Goal: Navigation & Orientation: Find specific page/section

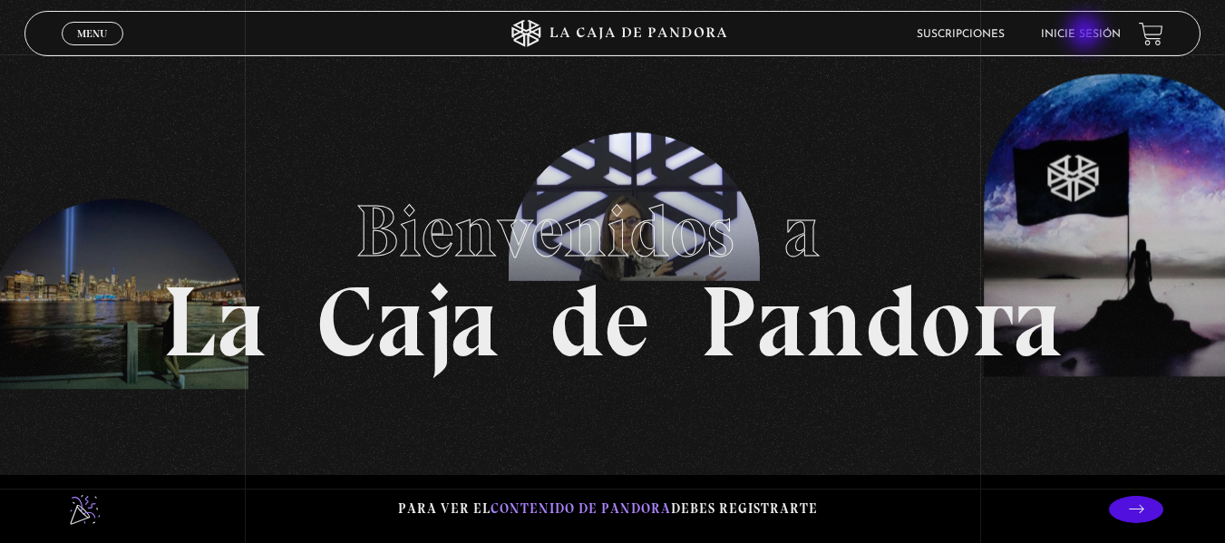
click at [1087, 34] on link "Inicie sesión" at bounding box center [1081, 34] width 80 height 11
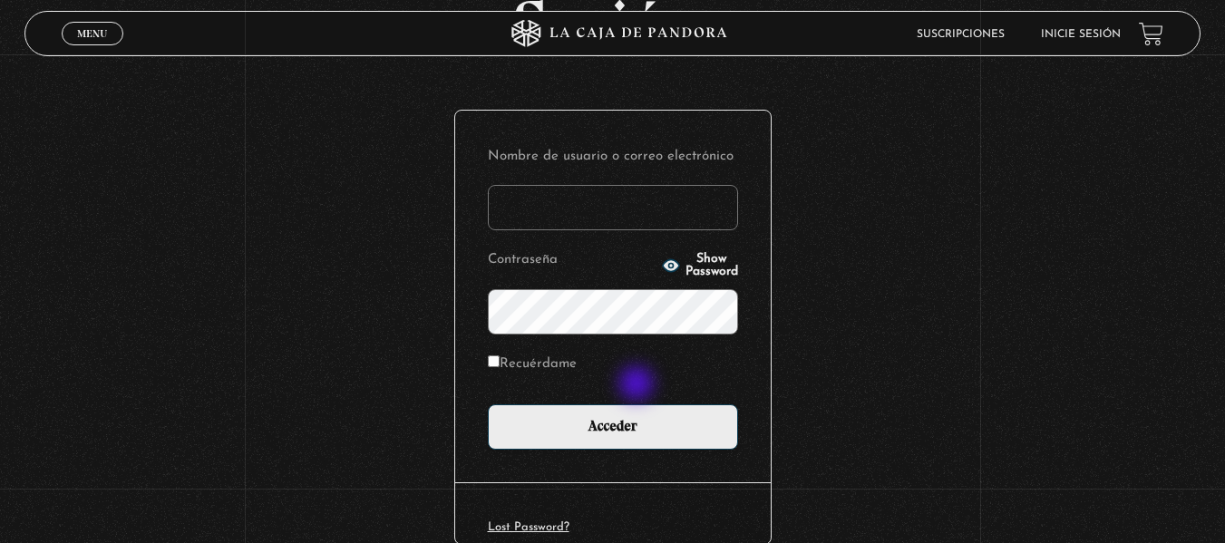
scroll to position [248, 0]
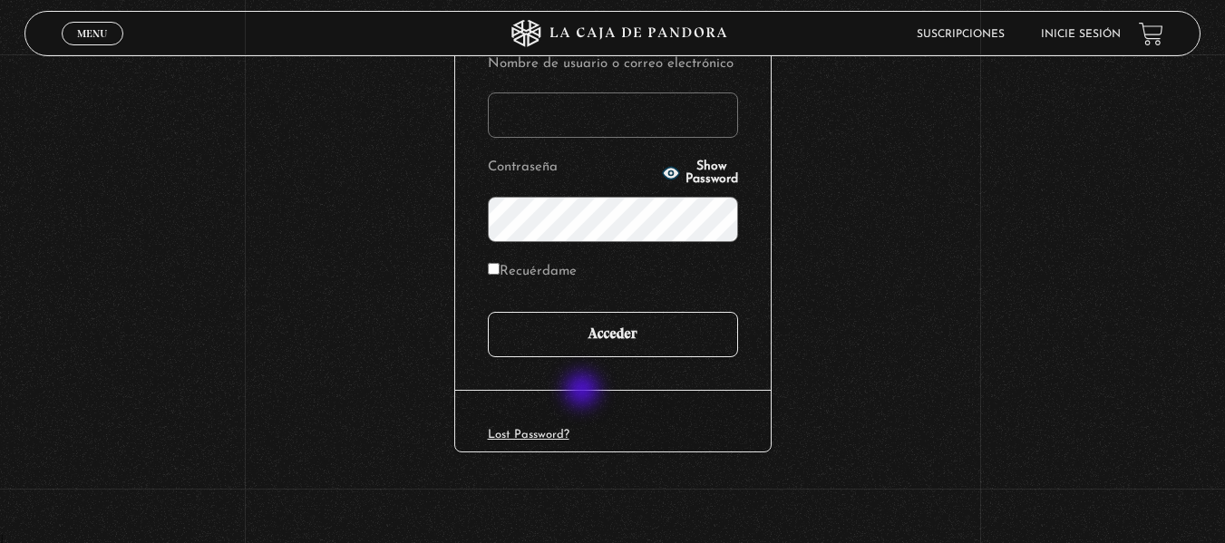
type input "[EMAIL_ADDRESS][DOMAIN_NAME]"
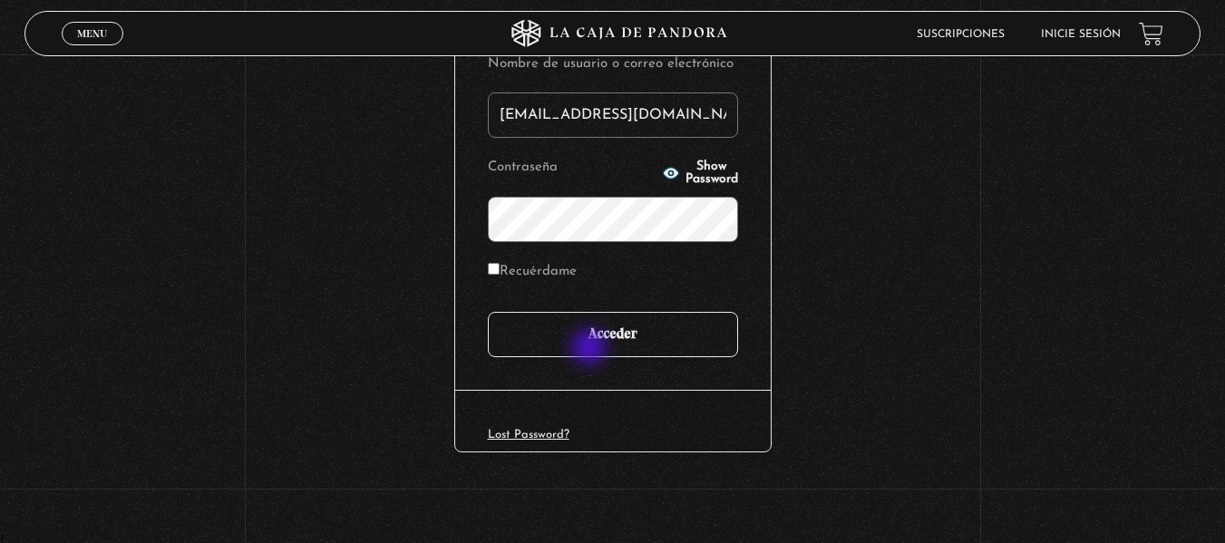
click at [591, 349] on input "Acceder" at bounding box center [613, 334] width 250 height 45
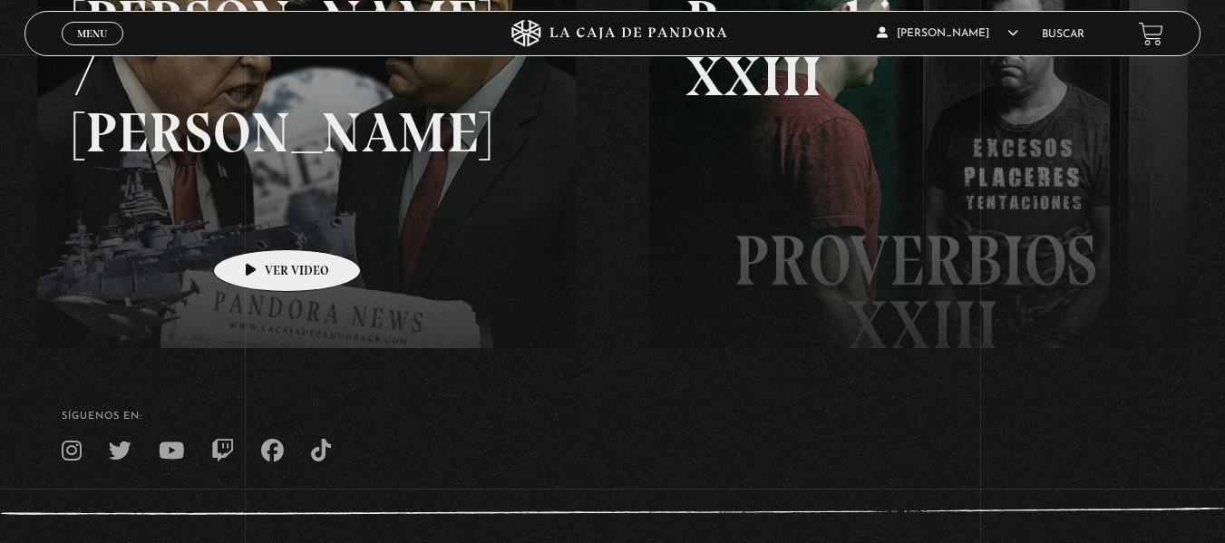
scroll to position [181, 0]
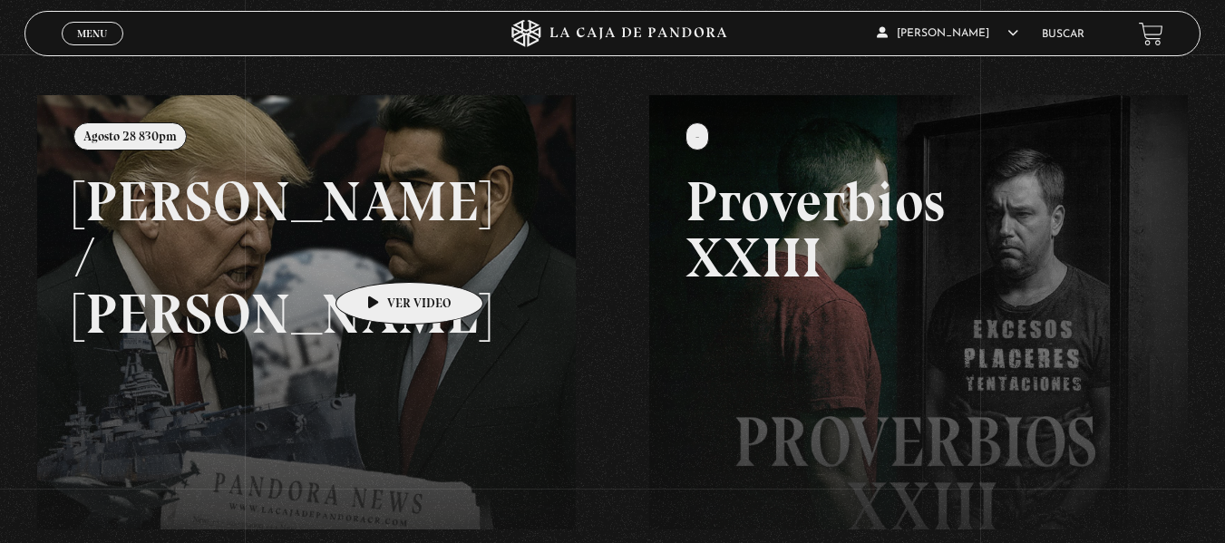
click at [381, 255] on link at bounding box center [649, 366] width 1225 height 543
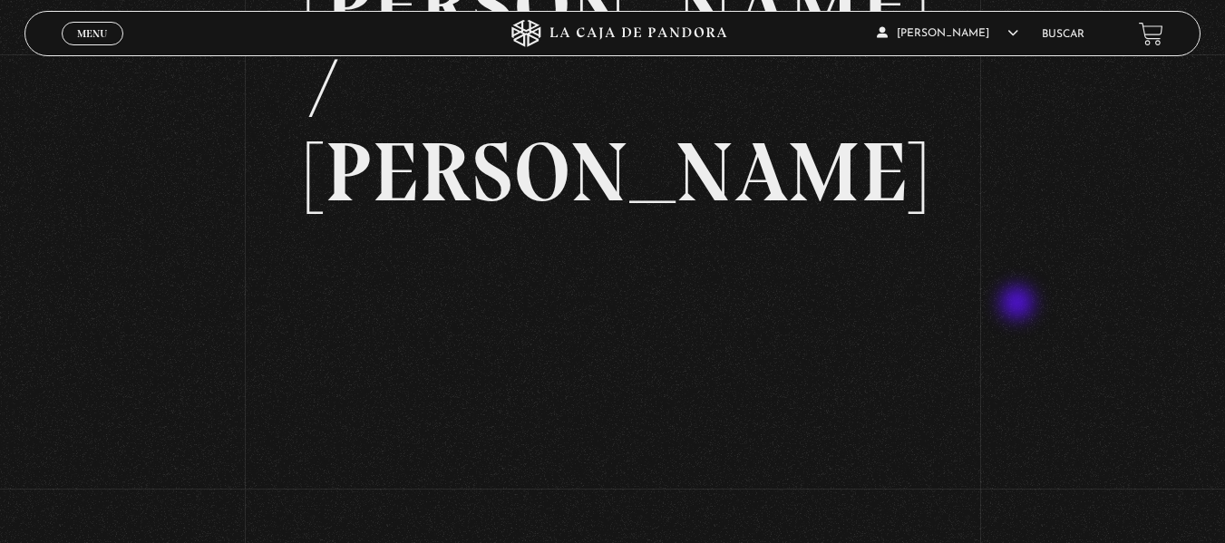
scroll to position [91, 0]
